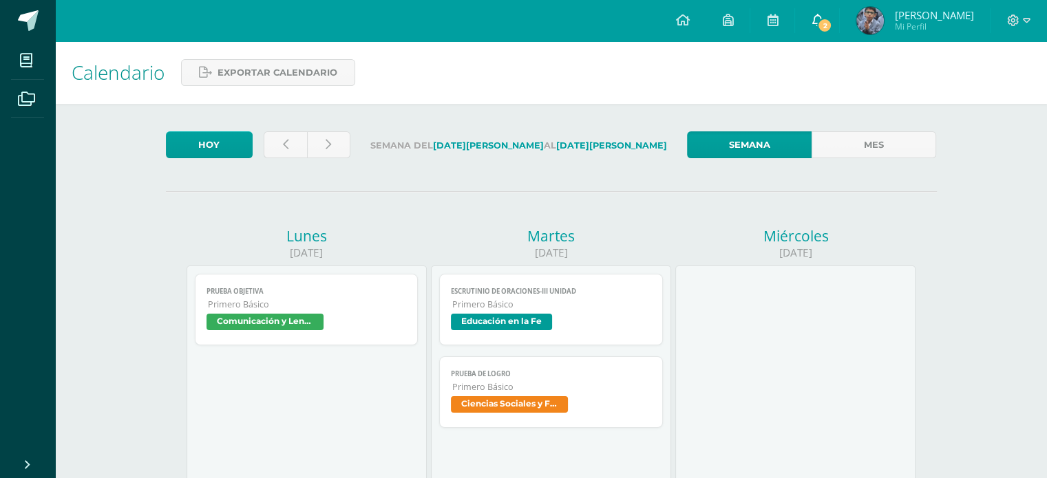
click at [858, 19] on link "Josué Gabriel Mi Perfil" at bounding box center [915, 20] width 150 height 41
click at [832, 21] on span "2" at bounding box center [824, 25] width 15 height 15
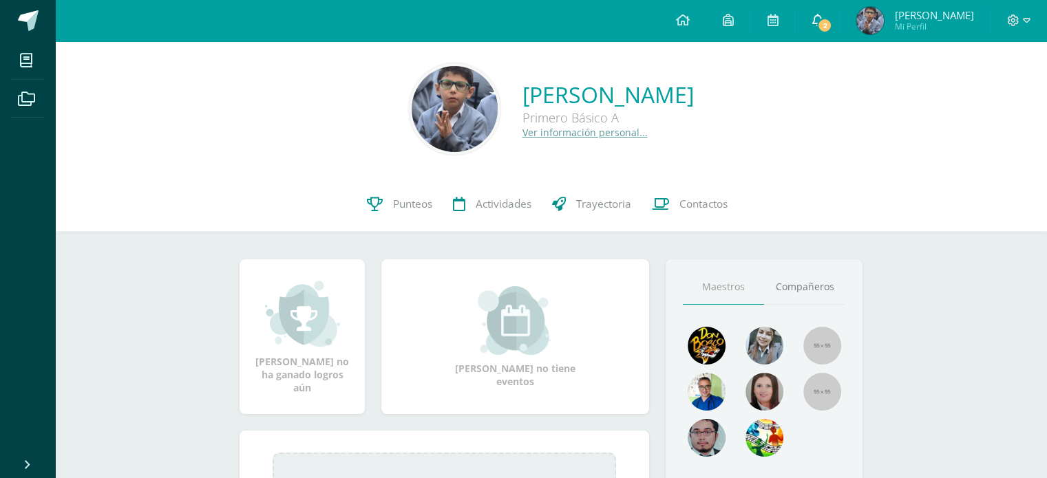
click at [832, 28] on span "2" at bounding box center [824, 25] width 15 height 15
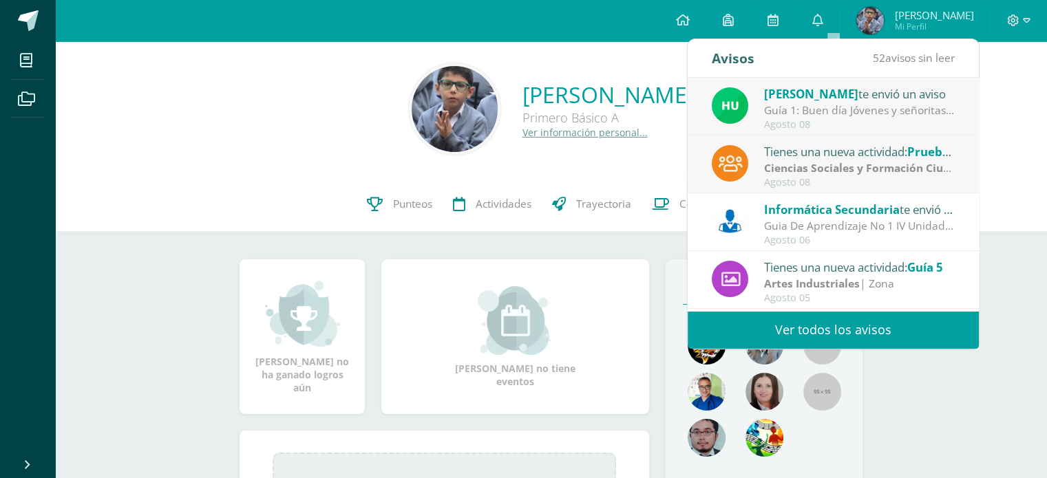
click at [816, 104] on div "Guía 1: Buen día Jóvenes y señoritas que San [PERSON_NAME] Y [PERSON_NAME] les …" at bounding box center [859, 111] width 191 height 16
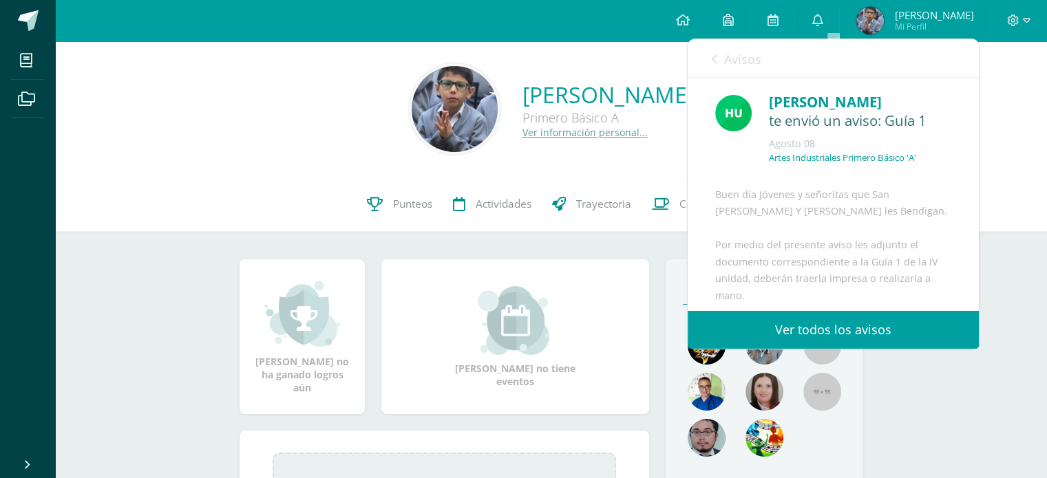
drag, startPoint x: 967, startPoint y: 145, endPoint x: 969, endPoint y: 160, distance: 15.3
click at [969, 160] on div "[PERSON_NAME] te envió un aviso: Guía [DATE] Artes Industriales Primero Básico …" at bounding box center [833, 194] width 291 height 233
click at [931, 165] on div "Artes Industriales Primero Básico 'A'" at bounding box center [860, 163] width 182 height 23
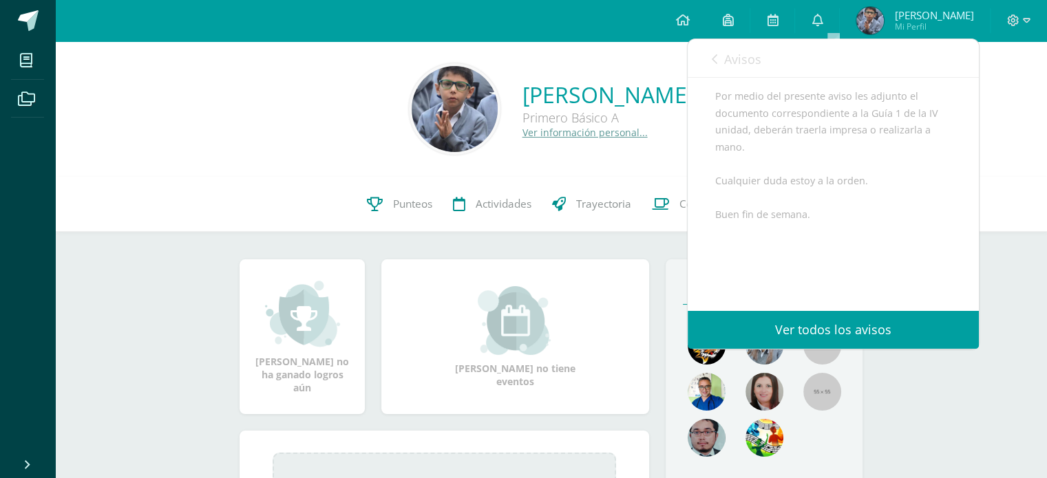
scroll to position [158, 0]
click at [710, 61] on div "Avisos 51 avisos sin leer Avisos" at bounding box center [833, 58] width 291 height 39
click at [715, 57] on icon at bounding box center [715, 59] width 6 height 11
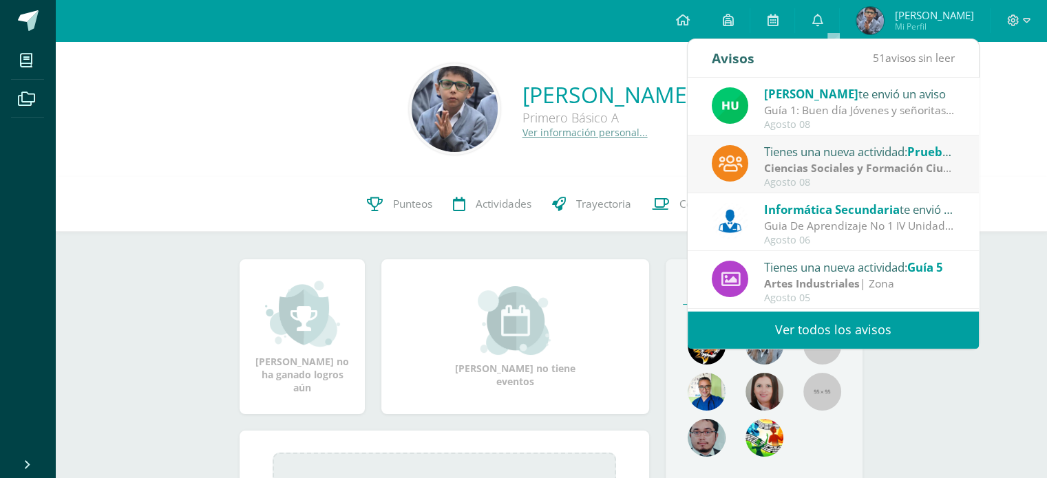
click at [869, 108] on div "Guía 1: Buen día Jóvenes y señoritas que San [PERSON_NAME] Y [PERSON_NAME] les …" at bounding box center [859, 111] width 191 height 16
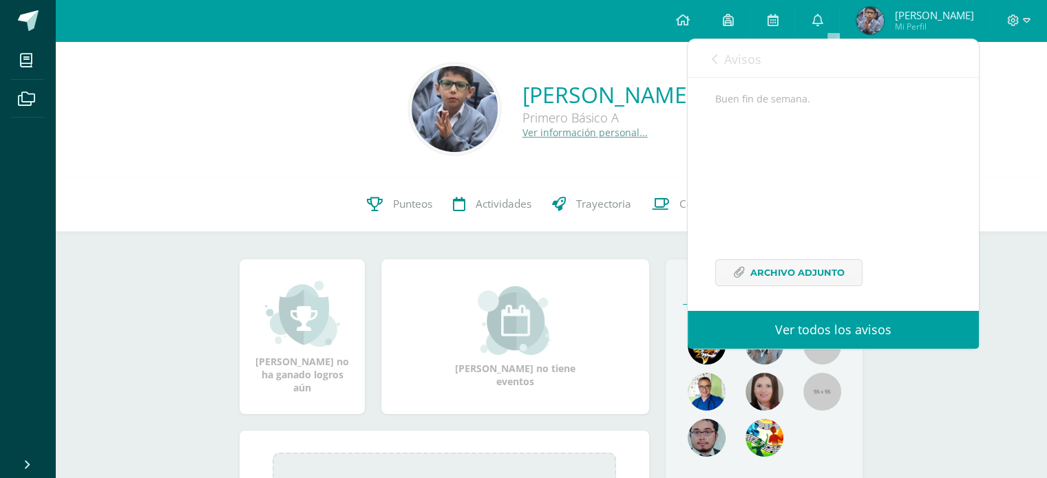
scroll to position [286, 0]
click at [835, 260] on span "Archivo Adjunto" at bounding box center [797, 267] width 94 height 25
click at [713, 57] on icon at bounding box center [715, 59] width 6 height 11
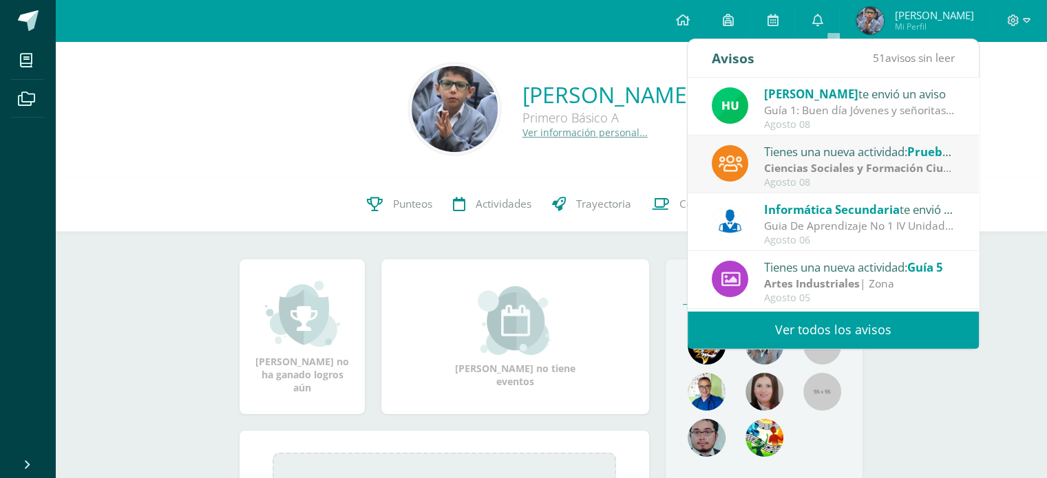
click at [801, 173] on strong "Ciencias Sociales y Formación Ciudadana e Interculturalidad" at bounding box center [924, 167] width 321 height 15
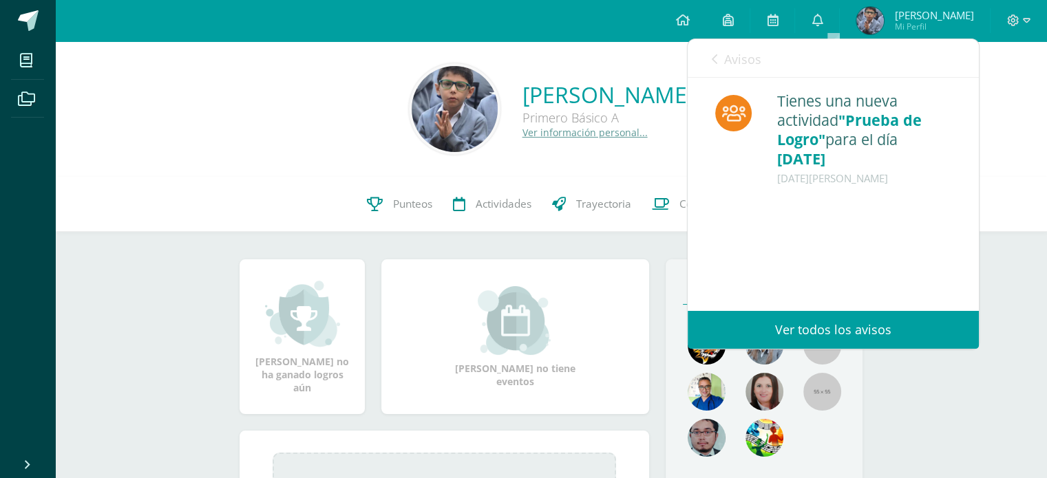
click at [719, 56] on link "Avisos" at bounding box center [737, 58] width 50 height 39
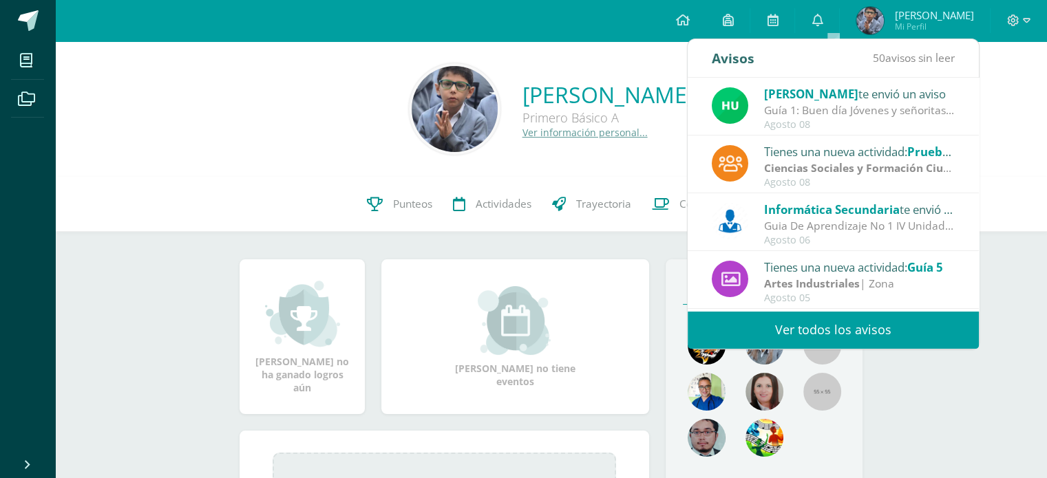
click at [838, 215] on span "Informática Secundaria" at bounding box center [832, 210] width 136 height 16
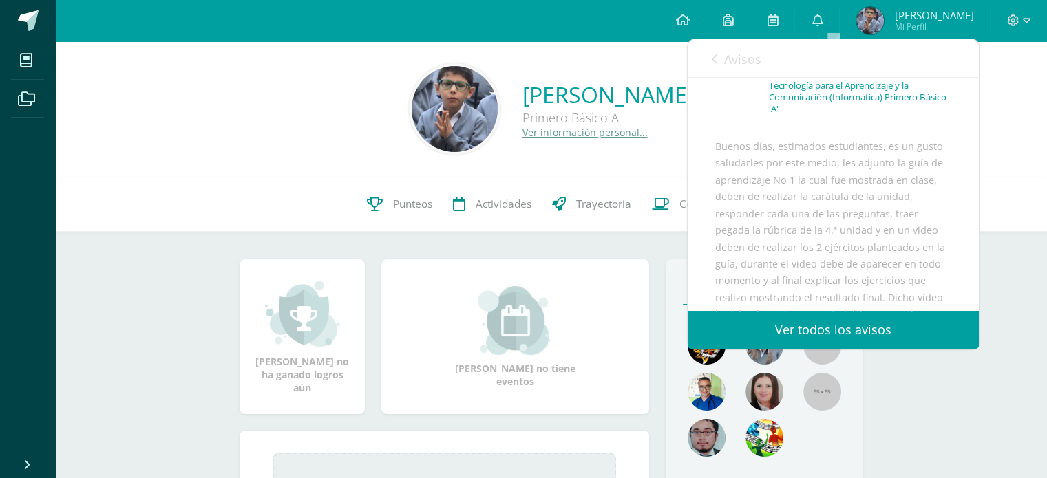
scroll to position [85, 0]
click at [716, 57] on icon at bounding box center [715, 59] width 6 height 11
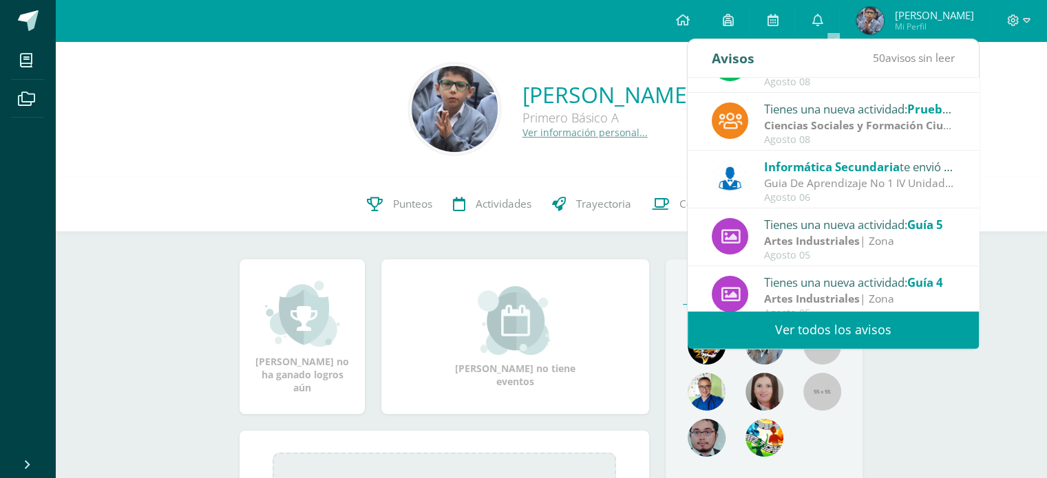
scroll to position [33, 0]
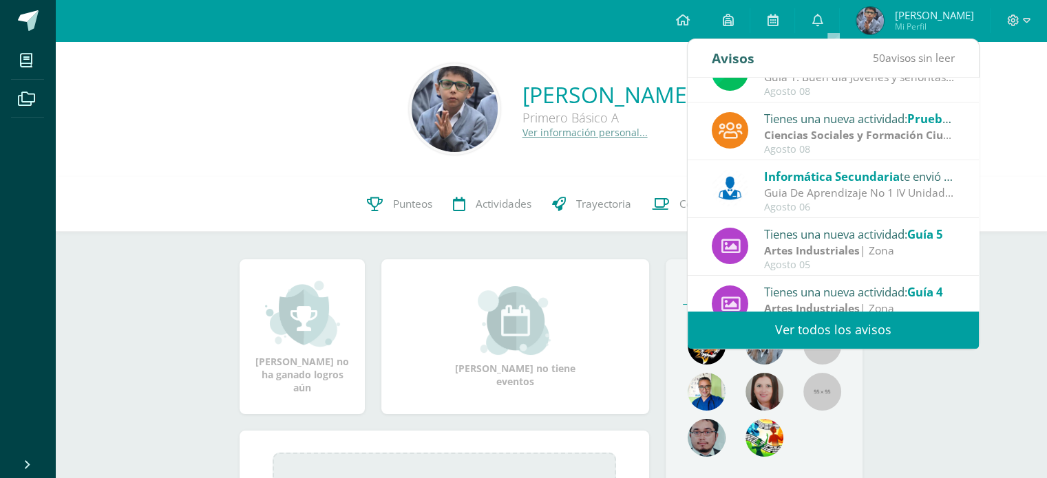
click at [839, 183] on span "Informática Secundaria" at bounding box center [832, 177] width 136 height 16
